Goal: Obtain resource: Obtain resource

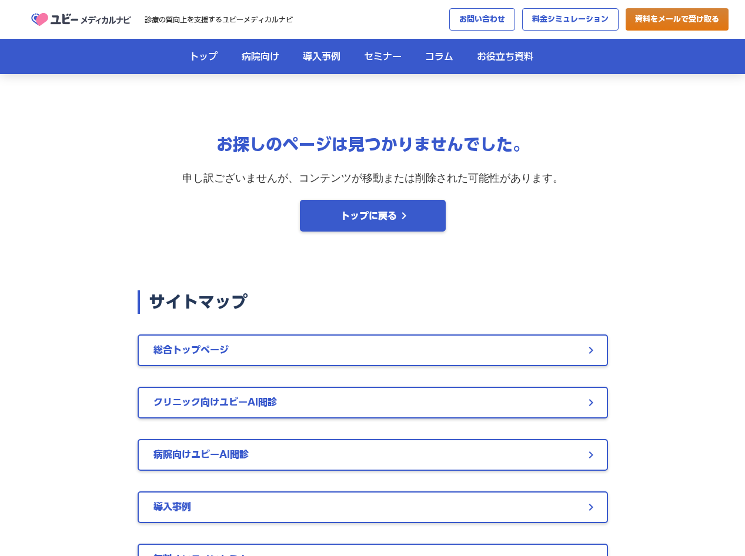
click at [178, 12] on div "診療の質向上を支援するユビーメディカルナビ" at bounding box center [154, 19] width 276 height 29
click at [86, 22] on img at bounding box center [81, 19] width 106 height 21
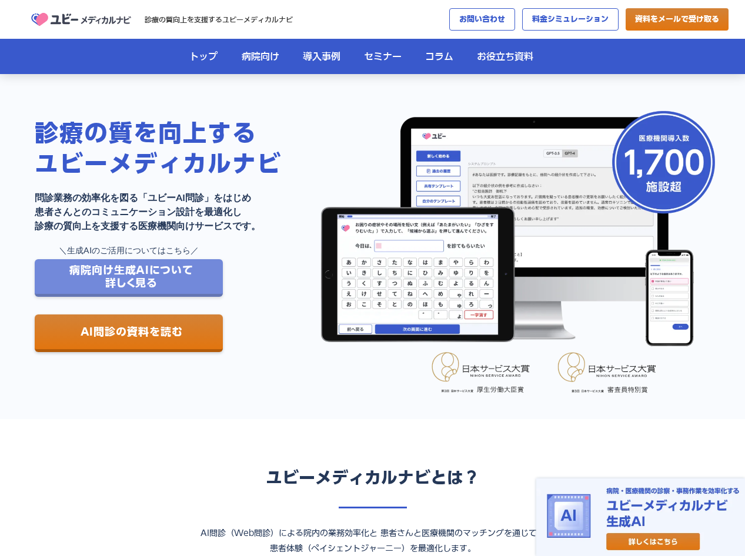
click at [165, 278] on p "病院向け生成AIについて 詳しく見る" at bounding box center [131, 276] width 124 height 25
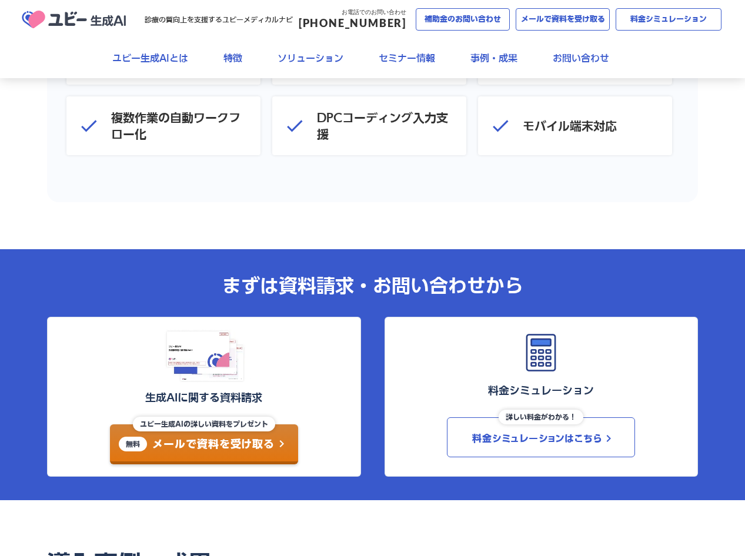
scroll to position [3725, 0]
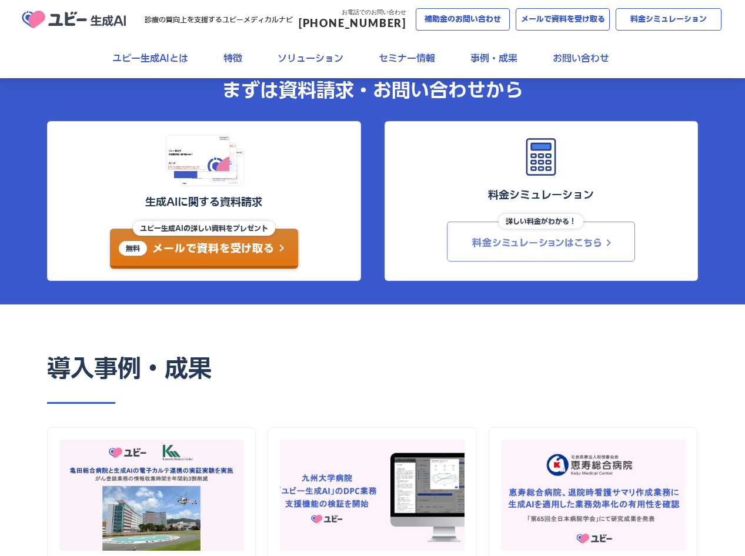
click at [525, 248] on link "料金シミュレーションはこちら keyboard_arrow_right" at bounding box center [541, 242] width 188 height 40
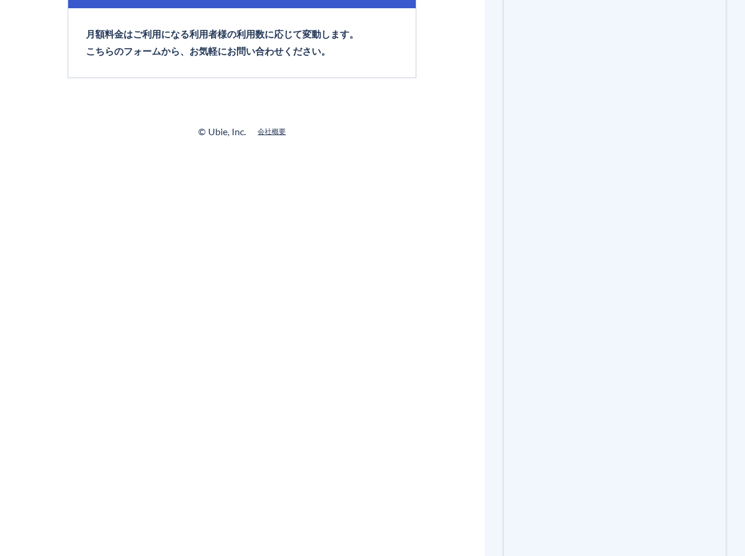
scroll to position [392, 0]
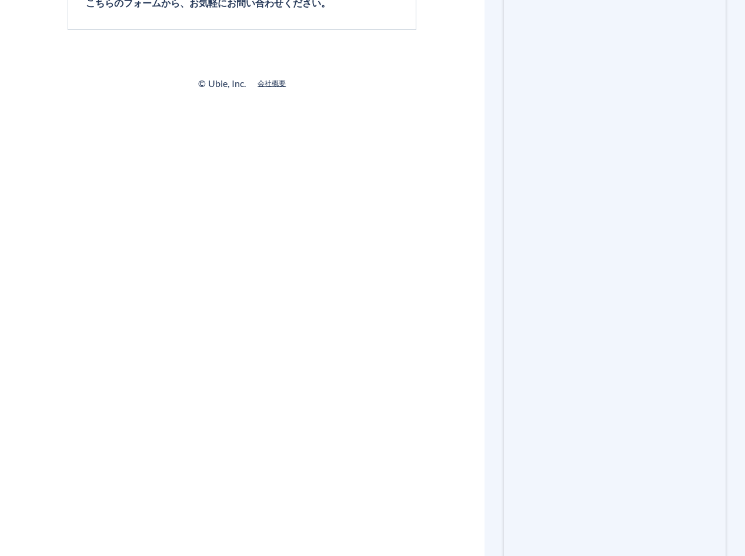
click at [388, 362] on div "まずはサービス資料をダウンロード。 右のフォームから、無料です。 「ユビー生成AI」料金シミュレーション 「ユビー生成AI」の料金のシミュレーションについてお…" at bounding box center [372, 235] width 745 height 1254
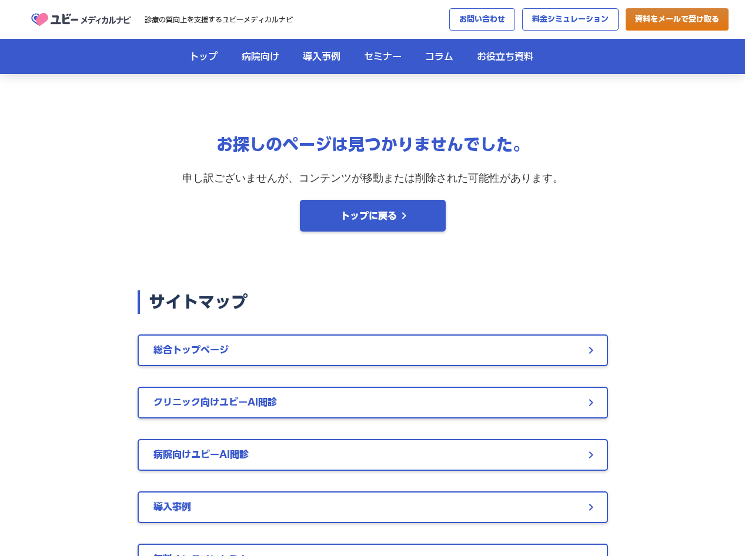
click at [82, 19] on img at bounding box center [81, 19] width 106 height 21
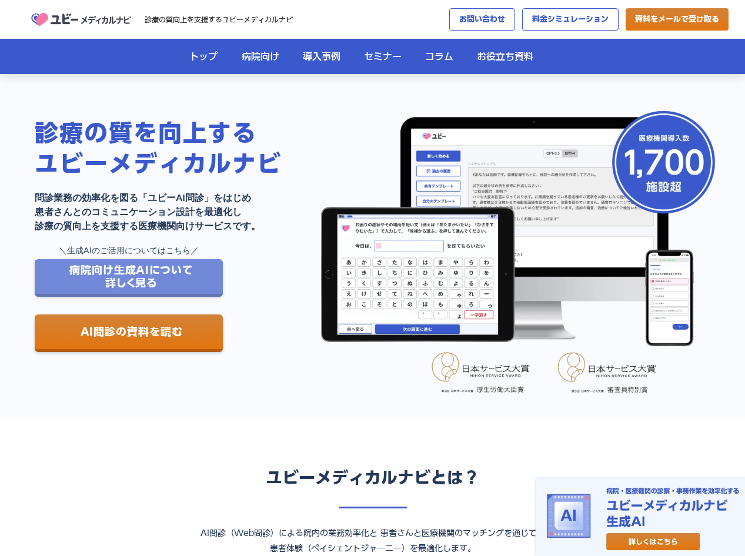
click at [79, 286] on p "病院向け生成AIについて 詳しく見る" at bounding box center [131, 276] width 124 height 25
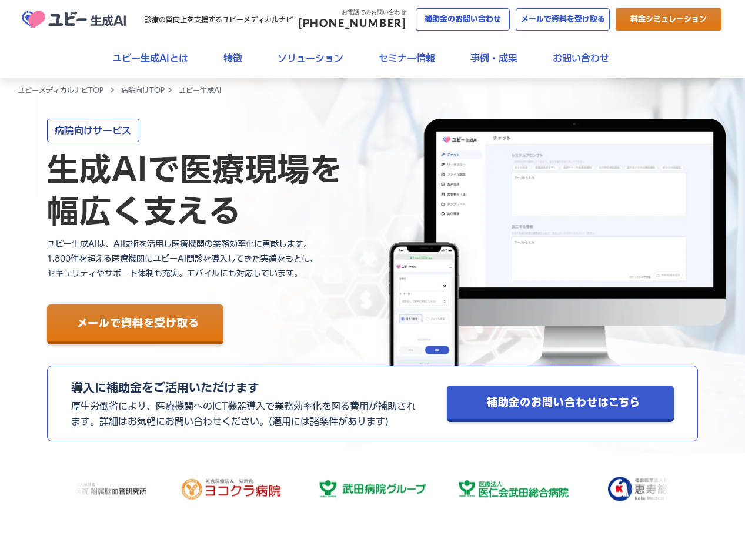
click at [655, 20] on p "料金シミュレーション" at bounding box center [668, 20] width 76 height 12
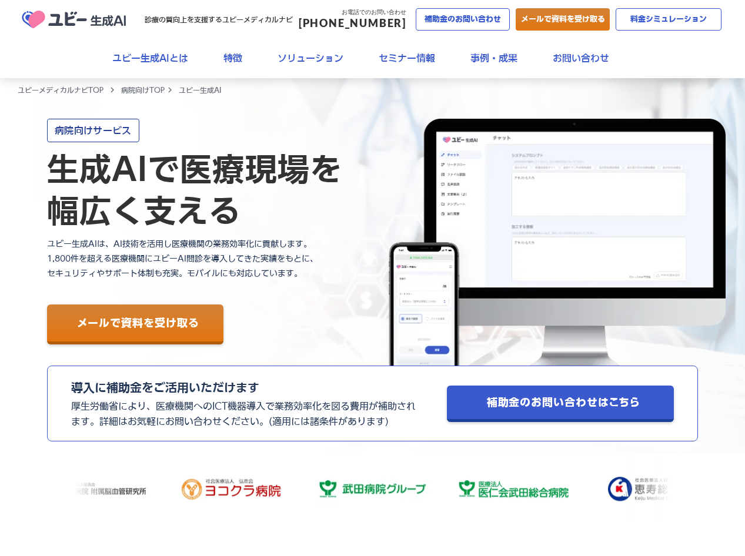
click at [557, 18] on p "メールで資料を受け取る" at bounding box center [563, 20] width 84 height 12
click at [421, 63] on p "セミナー情報" at bounding box center [407, 58] width 56 height 13
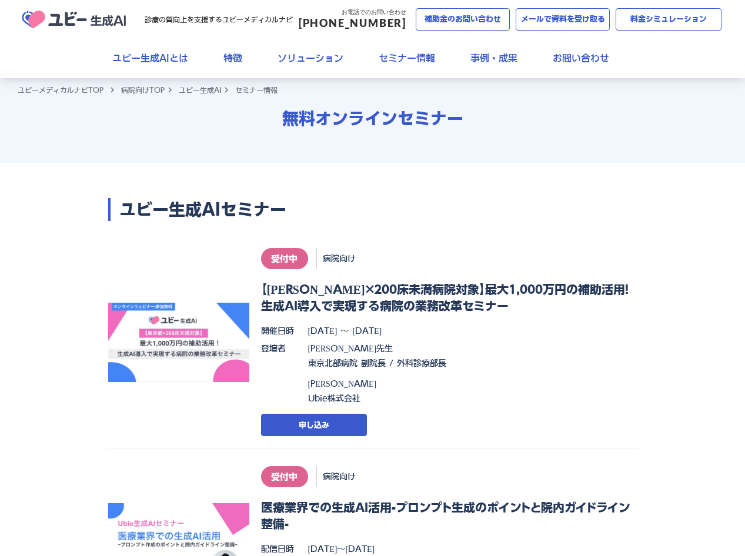
click at [104, 22] on img at bounding box center [75, 20] width 118 height 30
click at [133, 52] on p "ユビー生成AIとは" at bounding box center [150, 58] width 76 height 13
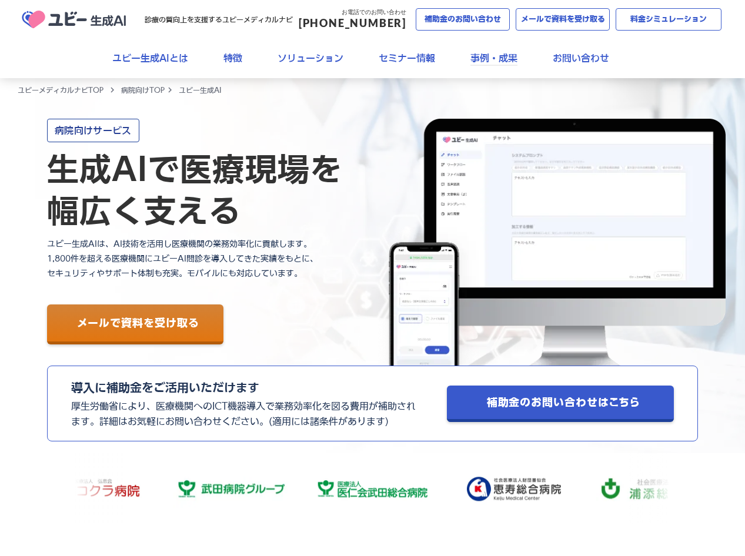
click at [505, 54] on p "事例・成果" at bounding box center [493, 58] width 47 height 13
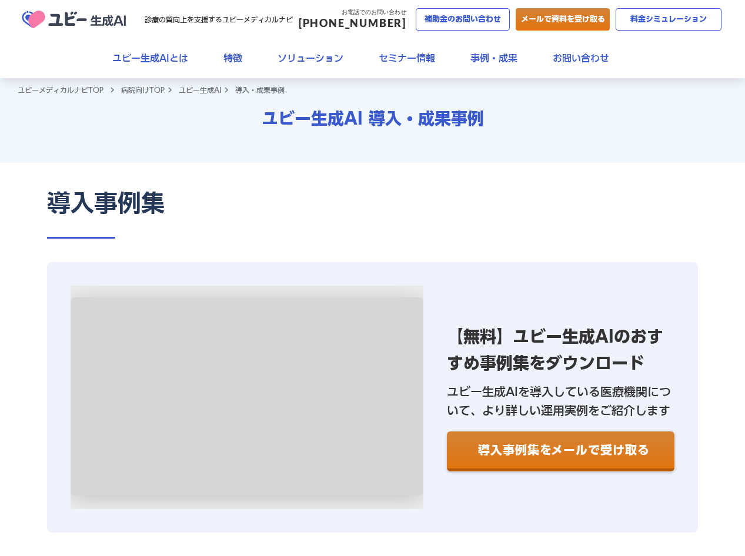
click at [563, 21] on p "メールで資料を受け取る" at bounding box center [563, 20] width 84 height 12
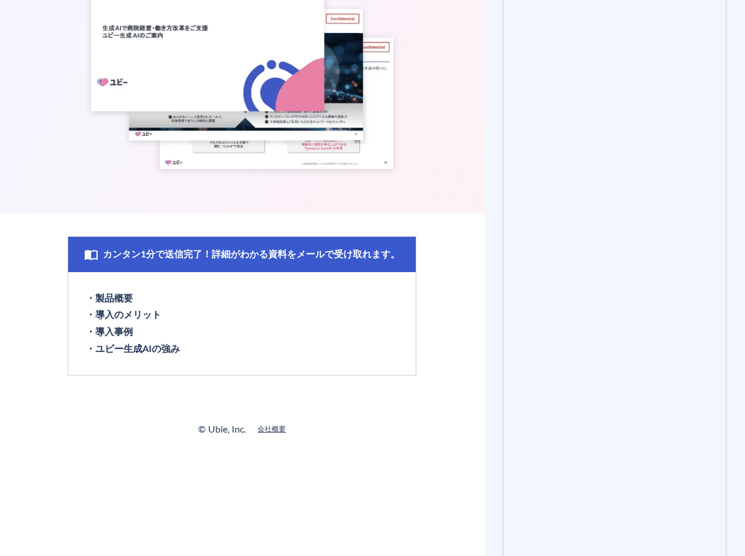
scroll to position [196, 0]
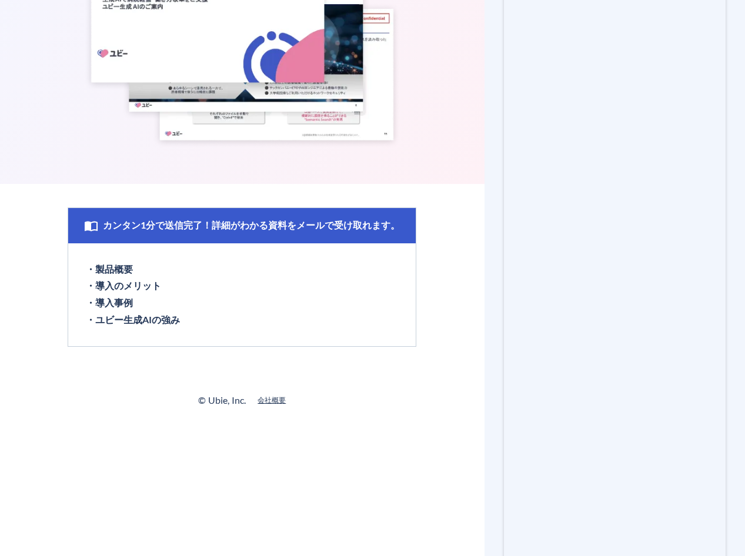
click at [238, 181] on div "「ユビー生成AI」資料請求 「ユビー生成AI」が詳しくわかる資料をメールですぐにお送りします。" at bounding box center [242, 18] width 485 height 332
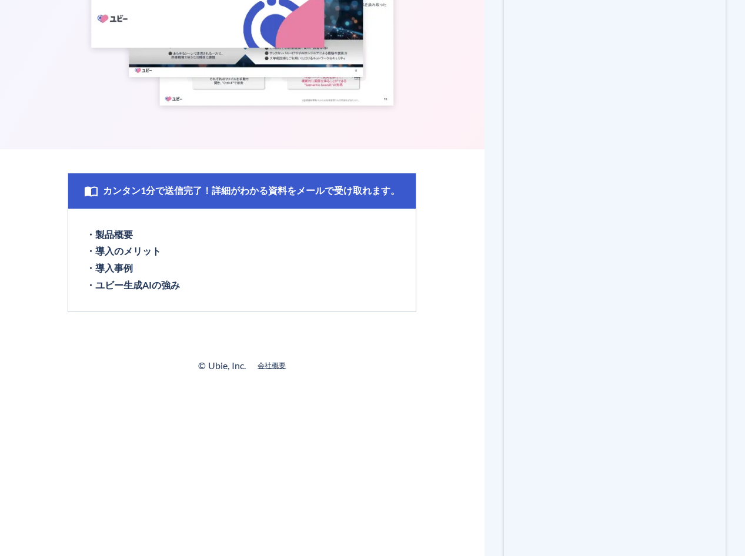
scroll to position [490, 0]
